Goal: Task Accomplishment & Management: Use online tool/utility

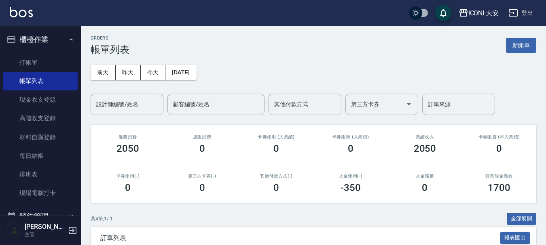
click at [528, 38] on button "新開單" at bounding box center [521, 45] width 30 height 15
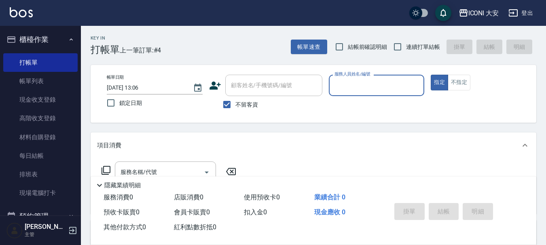
click at [381, 78] on div "服務人員姓名/編號" at bounding box center [377, 85] width 96 height 21
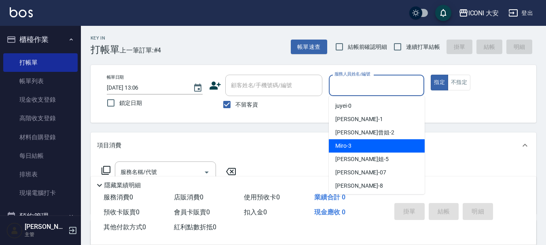
click at [377, 143] on div "Miro -3" at bounding box center [377, 145] width 96 height 13
type input "Miro-3"
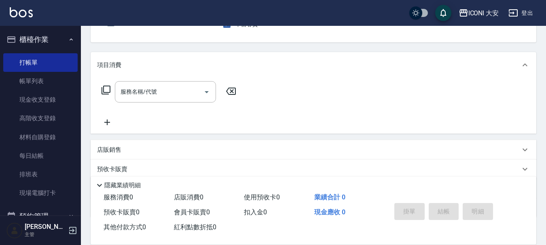
scroll to position [81, 0]
click at [108, 89] on icon at bounding box center [106, 90] width 10 height 10
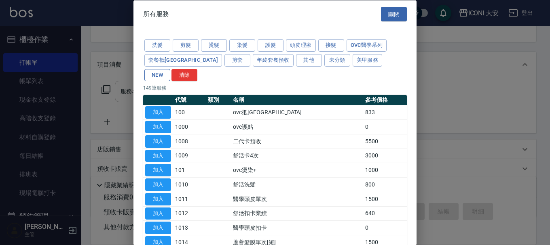
click at [170, 69] on button "NEW" at bounding box center [157, 75] width 26 height 13
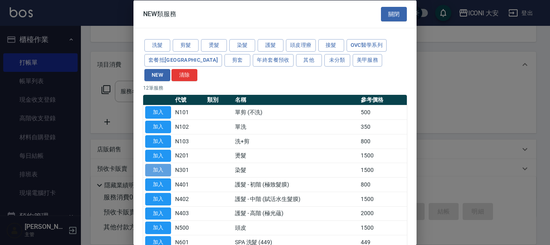
click at [170, 164] on button "加入" at bounding box center [158, 170] width 26 height 13
type input "染髮(N301)"
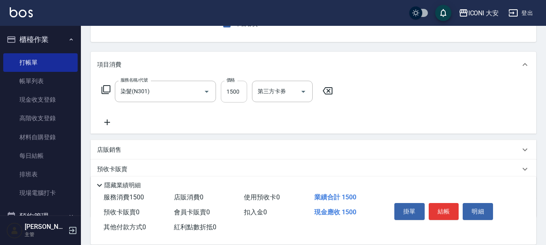
click at [233, 96] on input "1500" at bounding box center [234, 92] width 26 height 22
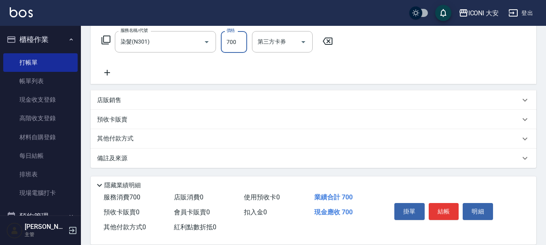
scroll to position [131, 0]
type input "700"
click at [124, 133] on div "其他付款方式" at bounding box center [313, 138] width 445 height 19
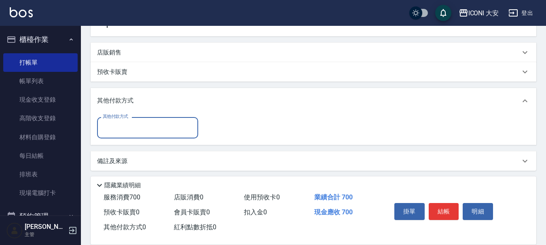
scroll to position [181, 0]
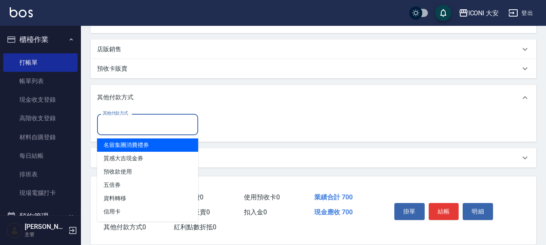
click at [133, 125] on input "其他付款方式" at bounding box center [148, 125] width 94 height 14
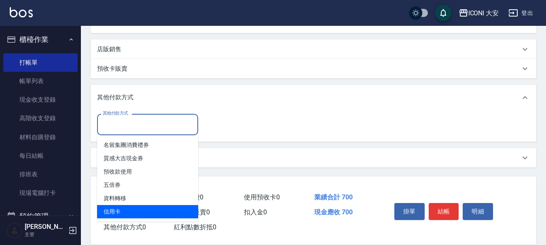
click at [145, 208] on span "信用卡" at bounding box center [147, 211] width 101 height 13
type input "信用卡"
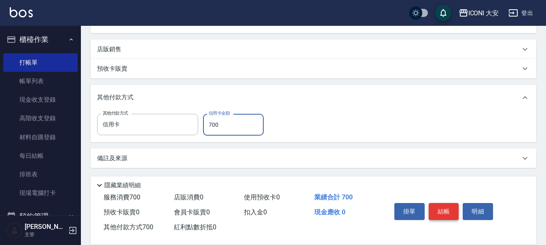
type input "700"
click at [440, 207] on button "結帳" at bounding box center [443, 211] width 30 height 17
